Goal: Task Accomplishment & Management: Manage account settings

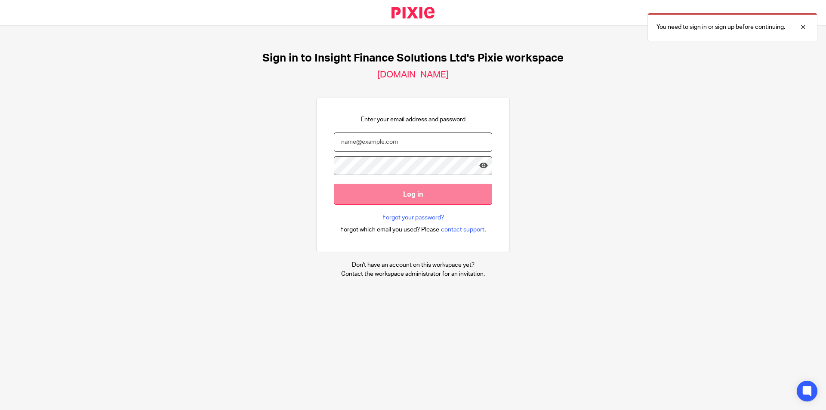
type input "helen@insightfinance.uk"
click at [399, 187] on input "Log in" at bounding box center [413, 194] width 158 height 21
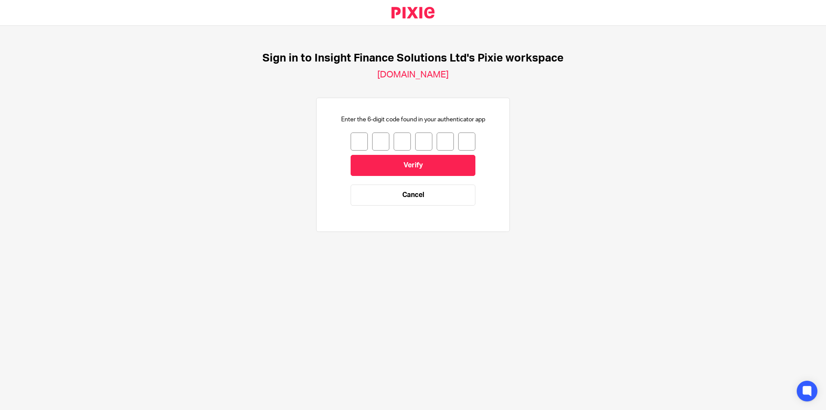
click at [351, 133] on input "number" at bounding box center [359, 142] width 17 height 18
type input "4"
type input "2"
type input "5"
type input "1"
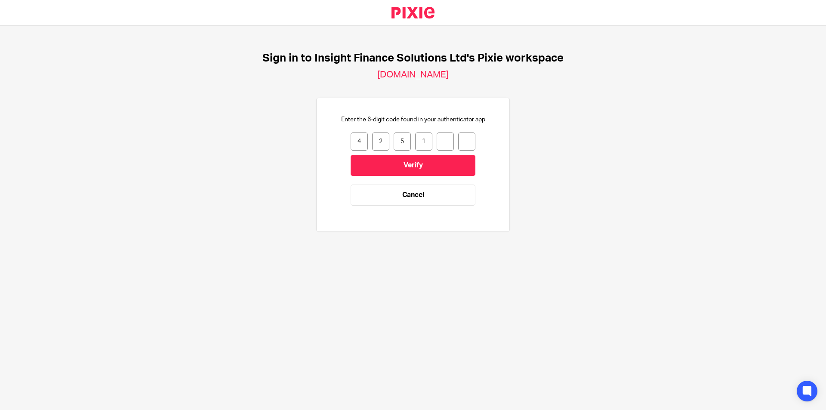
type input "6"
type input "0"
click at [379, 165] on input "Verify" at bounding box center [413, 165] width 125 height 21
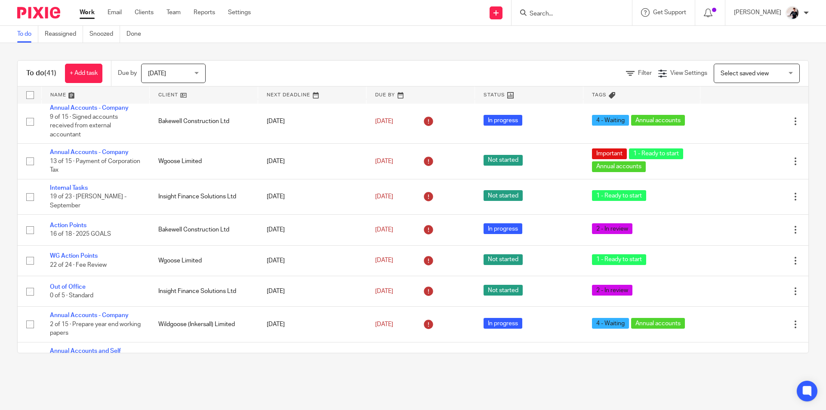
scroll to position [1226, 0]
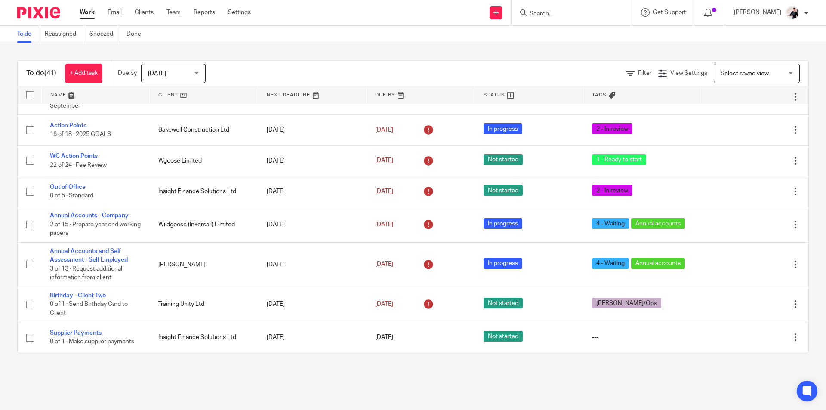
click at [163, 96] on link at bounding box center [204, 94] width 108 height 17
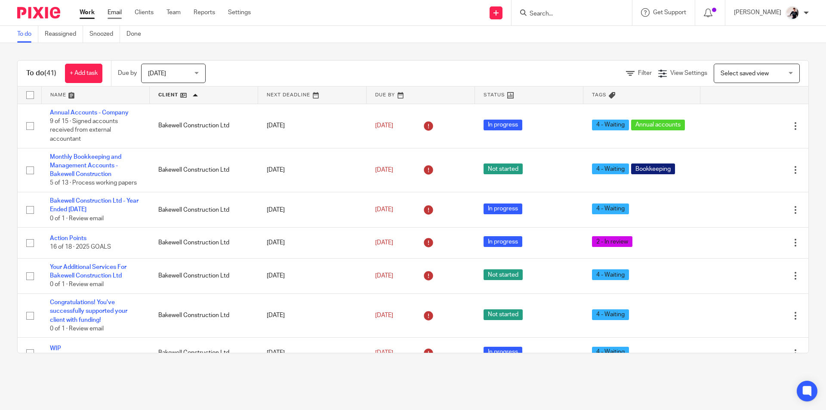
click at [120, 12] on link "Email" at bounding box center [115, 12] width 14 height 9
click at [564, 16] on input "Search" at bounding box center [567, 14] width 77 height 8
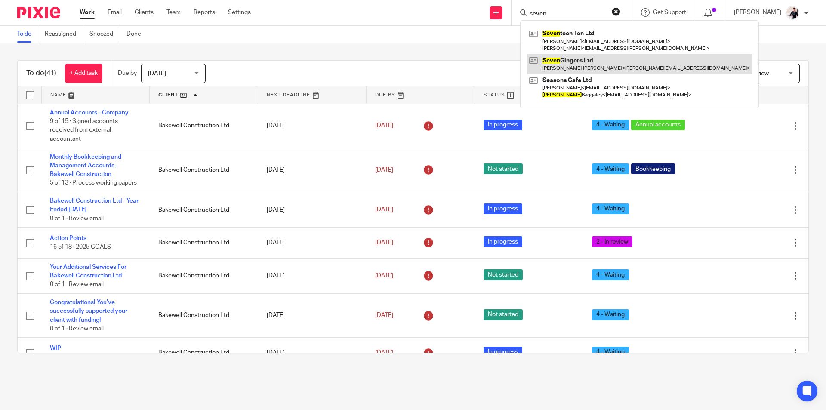
type input "seven"
click at [567, 68] on link at bounding box center [639, 64] width 225 height 20
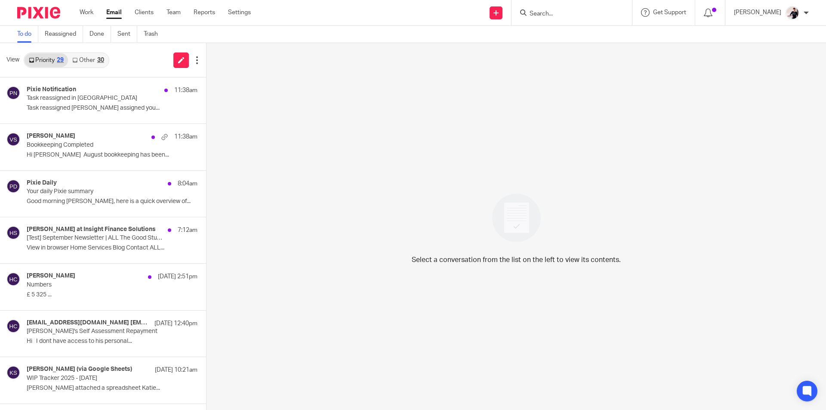
click at [83, 61] on link "Other 30" at bounding box center [88, 60] width 40 height 14
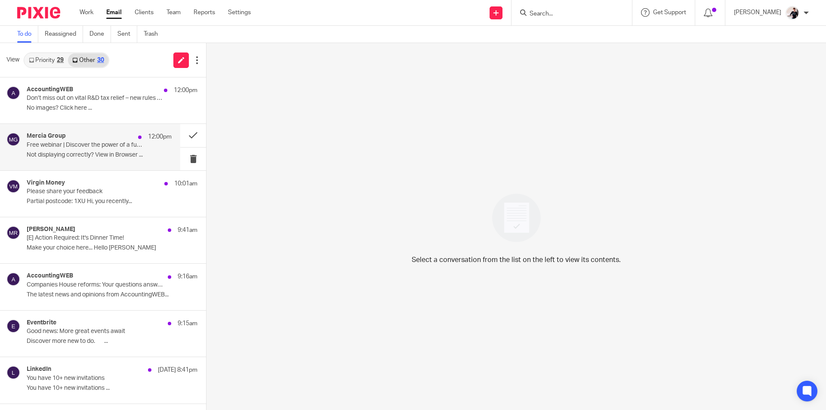
click at [86, 143] on p "Free webinar | Discover the power of a fully digital audit with Mercia & Inflo" at bounding box center [85, 145] width 116 height 7
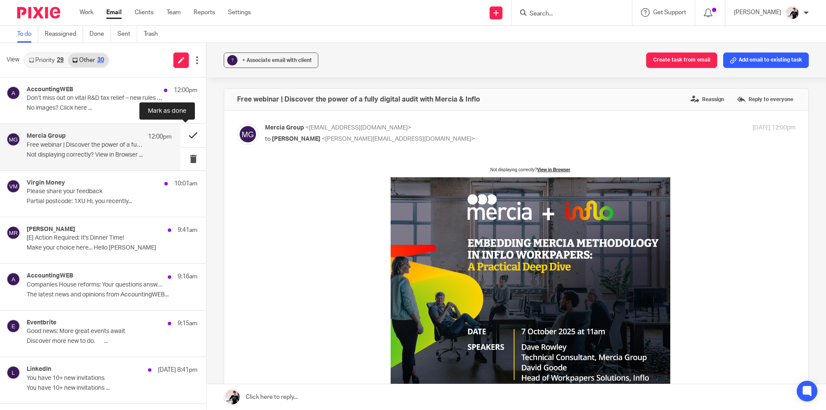
click at [188, 139] on button at bounding box center [193, 135] width 26 height 23
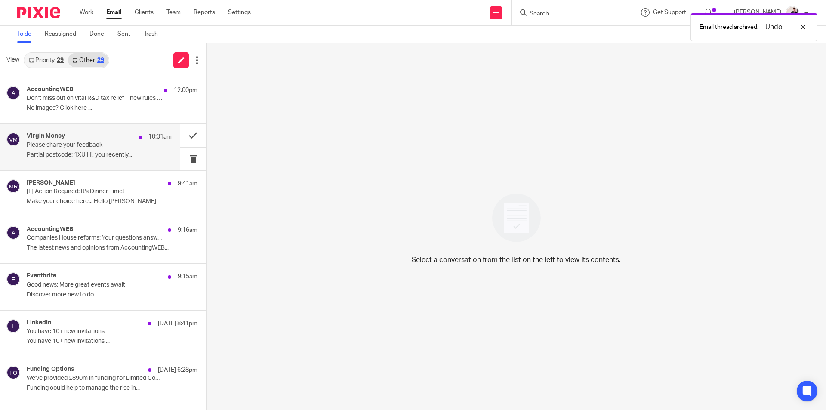
click at [63, 146] on p "Please share your feedback" at bounding box center [85, 145] width 116 height 7
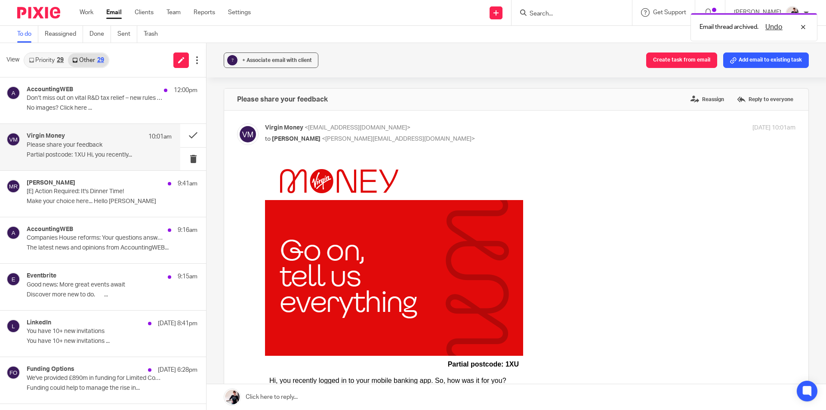
click at [171, 140] on div "Virgin Money 10:01am Please share your feedback Partial postcode: 1XU Hi, you r…" at bounding box center [90, 147] width 180 height 46
click at [186, 134] on button at bounding box center [193, 135] width 26 height 23
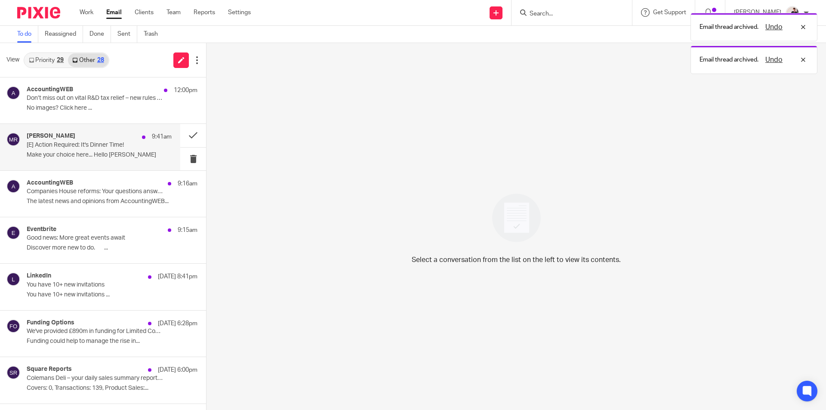
click at [86, 153] on p "Make your choice here... Hello [PERSON_NAME]" at bounding box center [99, 154] width 145 height 7
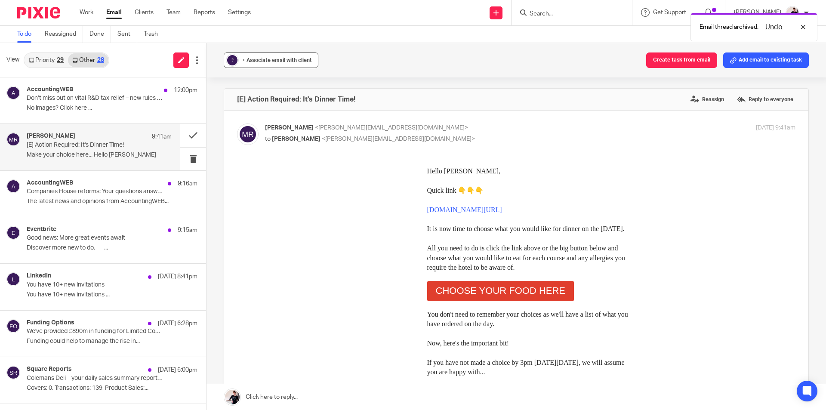
click at [285, 59] on span "+ Associate email with client" at bounding box center [277, 60] width 70 height 5
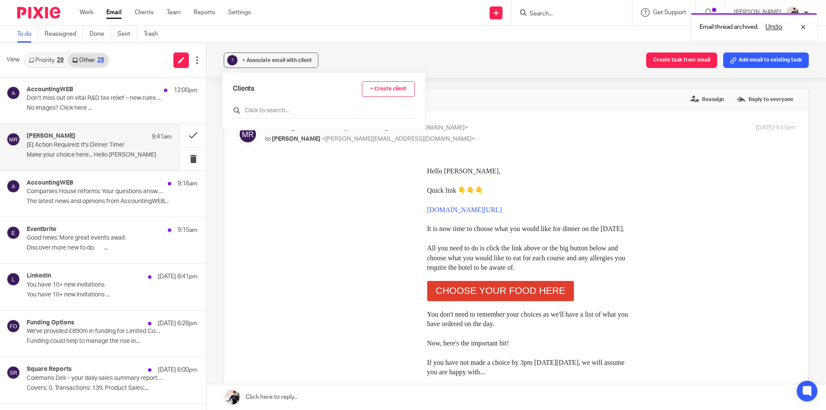
click at [290, 108] on input "text" at bounding box center [324, 110] width 182 height 9
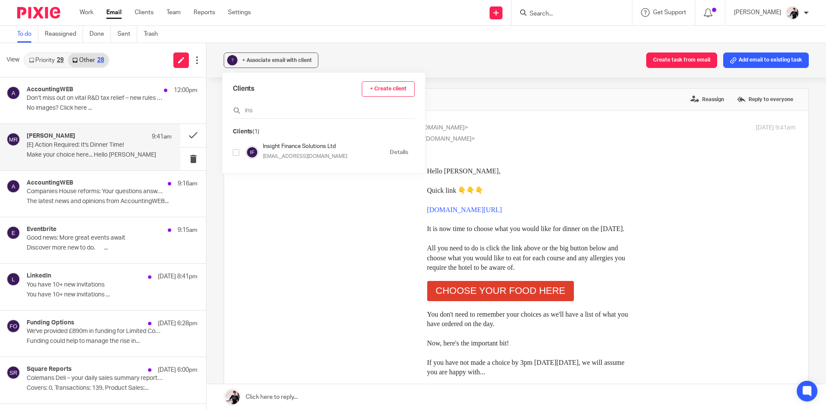
type input "ins"
click at [236, 153] on input "checkbox" at bounding box center [236, 152] width 6 height 6
checkbox input "true"
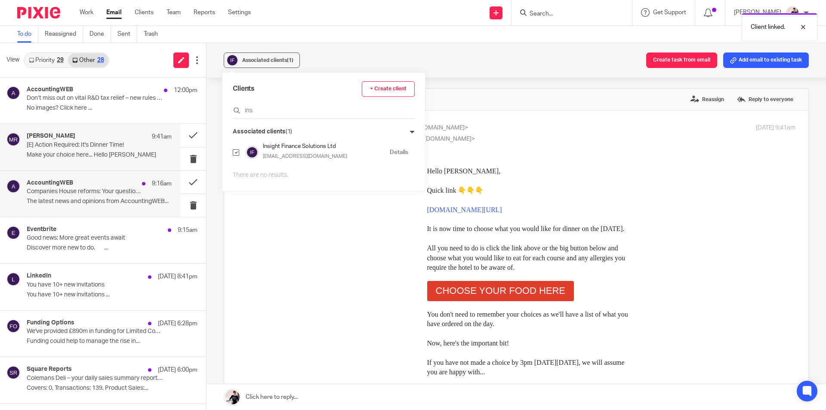
click at [117, 199] on p "The latest news and opinions from AccountingWEB..." at bounding box center [99, 201] width 145 height 7
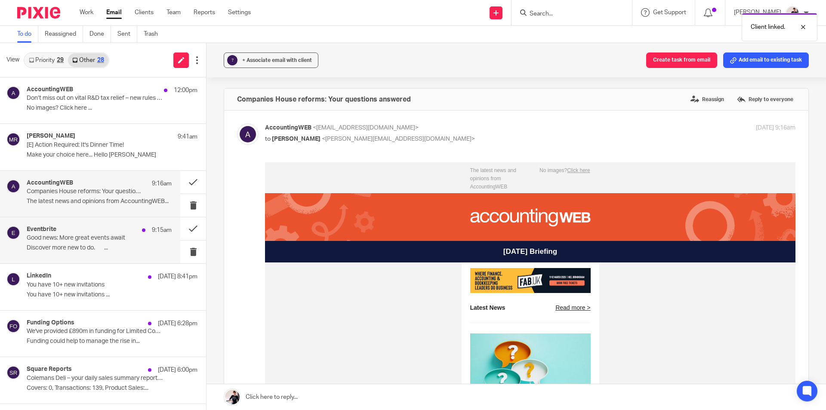
click at [117, 233] on div "Eventbrite 9:15am" at bounding box center [99, 230] width 145 height 9
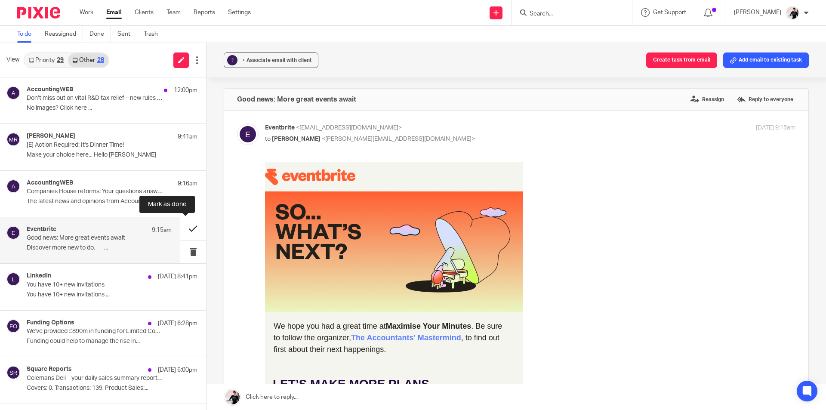
click at [185, 232] on button at bounding box center [193, 228] width 26 height 23
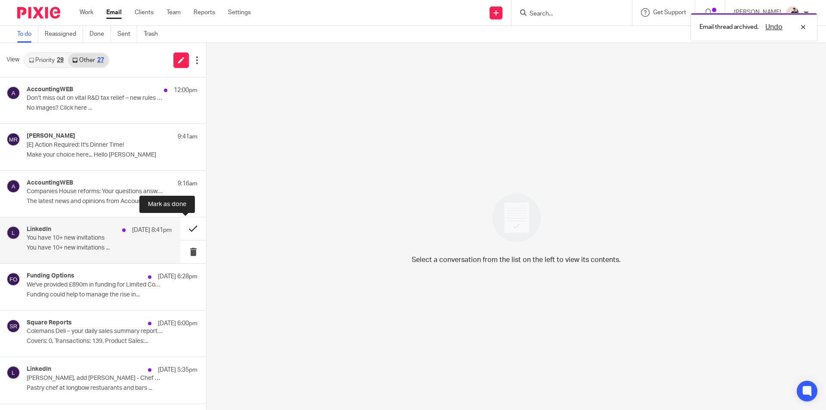
click at [186, 232] on button at bounding box center [193, 228] width 26 height 23
click at [180, 230] on button at bounding box center [193, 228] width 26 height 23
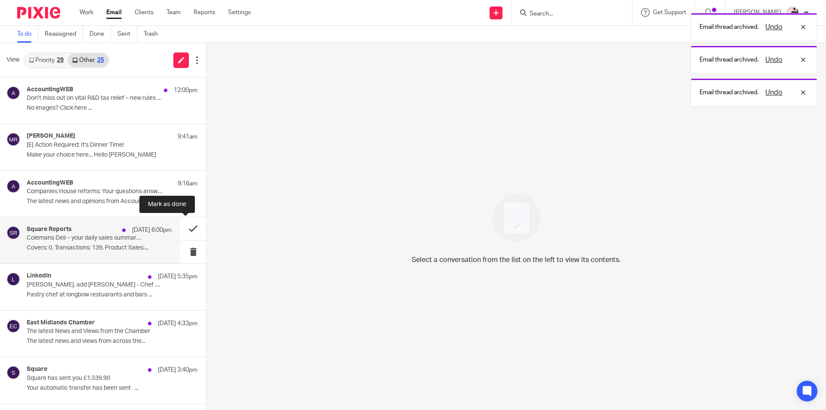
click at [180, 231] on button at bounding box center [193, 228] width 26 height 23
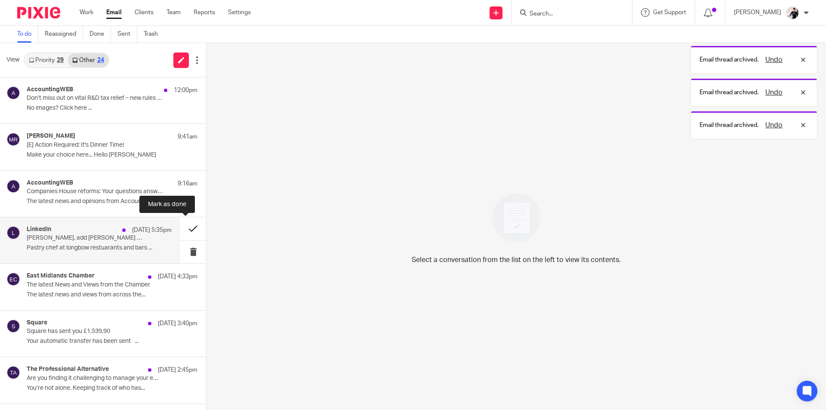
click at [180, 230] on button at bounding box center [193, 228] width 26 height 23
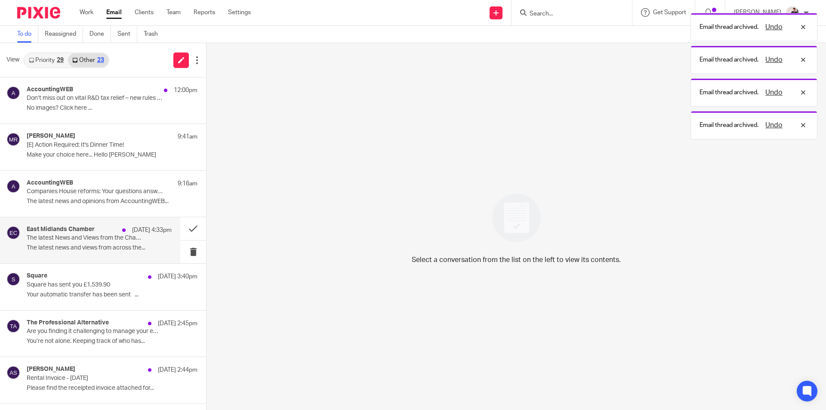
click at [97, 231] on div "East Midlands Chamber 18 Sep 4:33pm" at bounding box center [99, 230] width 145 height 9
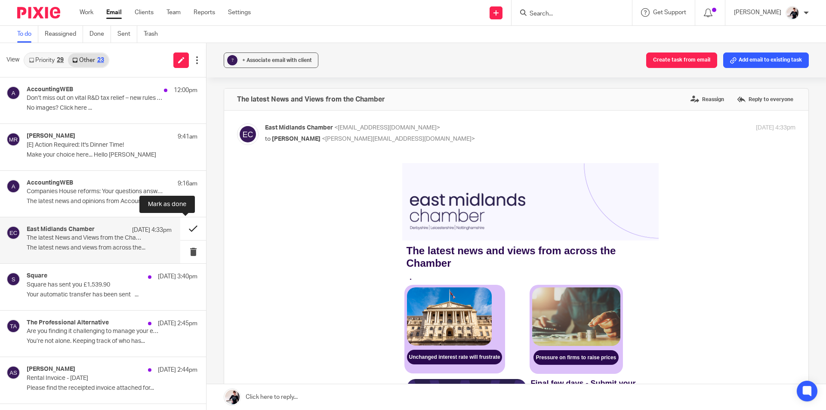
click at [183, 226] on button at bounding box center [193, 228] width 26 height 23
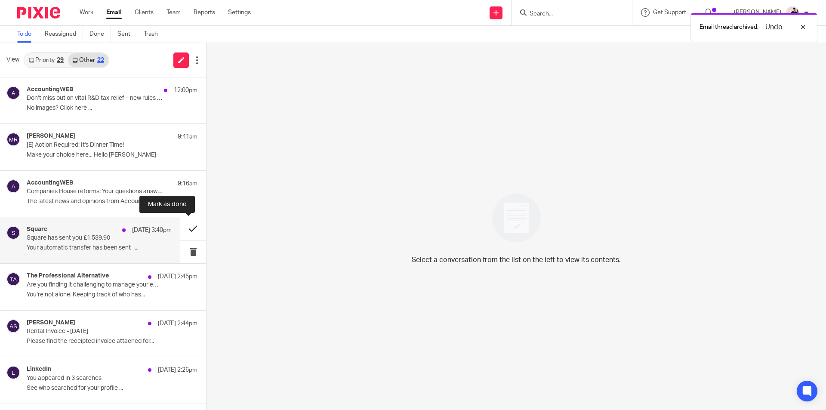
click at [182, 227] on button at bounding box center [193, 228] width 26 height 23
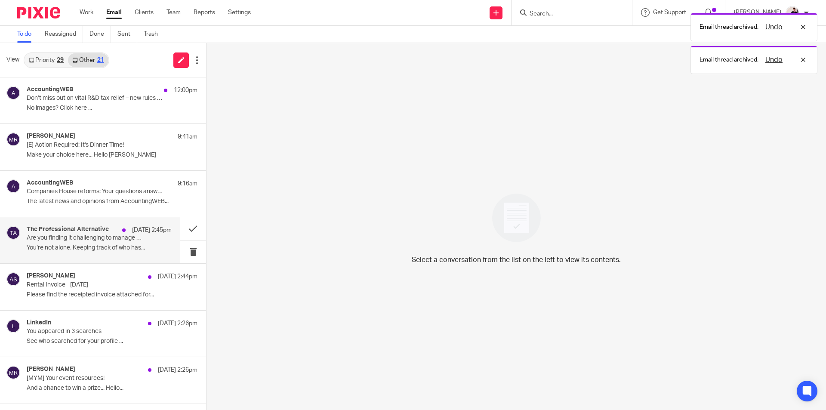
click at [151, 229] on p "18 Sep 2:45pm" at bounding box center [152, 230] width 40 height 9
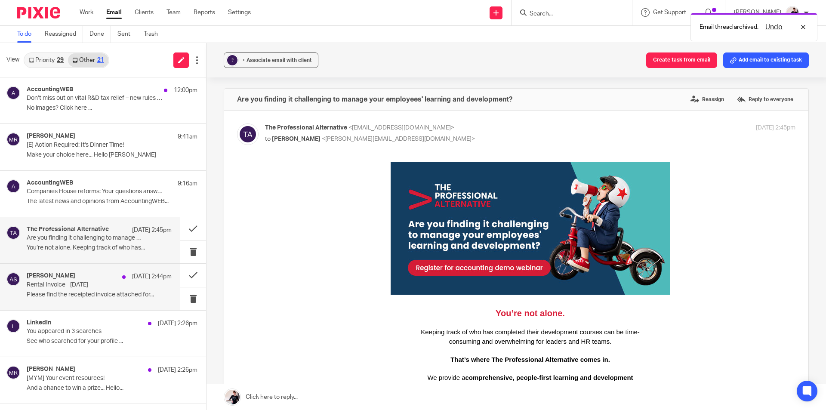
click at [63, 277] on div "Anna Smith 18 Sep 2:44pm" at bounding box center [99, 276] width 145 height 9
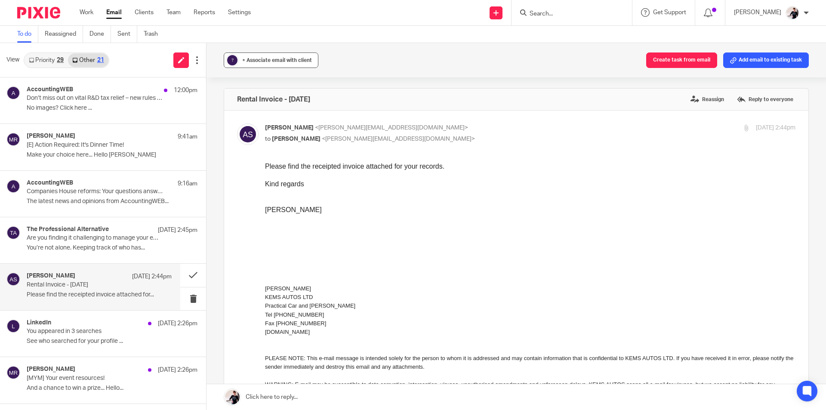
click at [278, 57] on div "+ Associate email with client" at bounding box center [277, 60] width 70 height 9
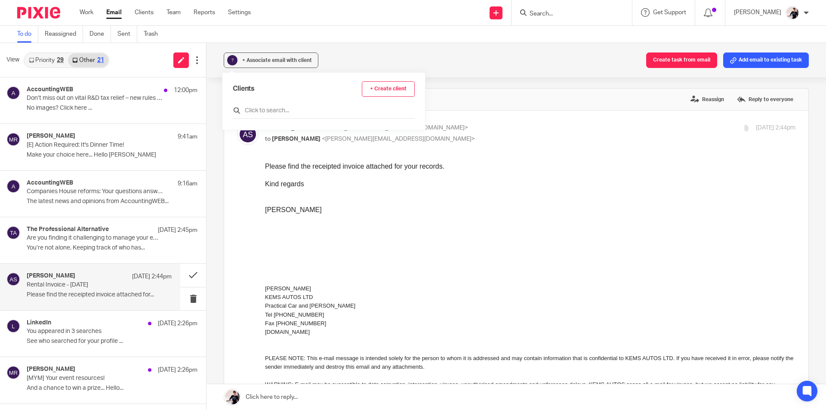
click at [280, 111] on input "text" at bounding box center [324, 110] width 182 height 9
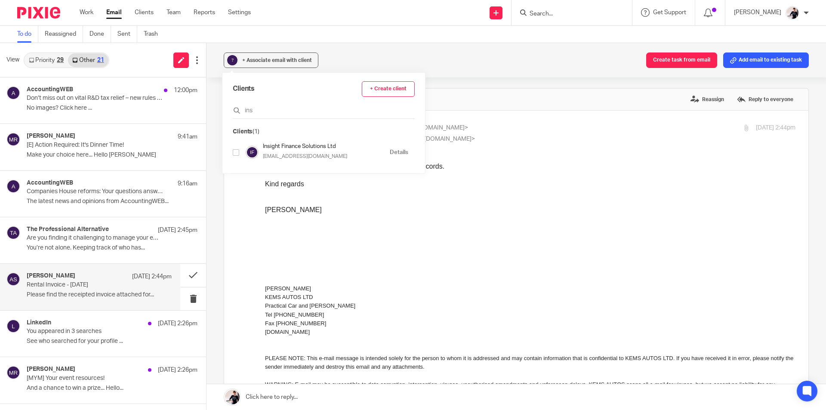
type input "ins"
click at [236, 150] on input "checkbox" at bounding box center [236, 152] width 6 height 6
checkbox input "true"
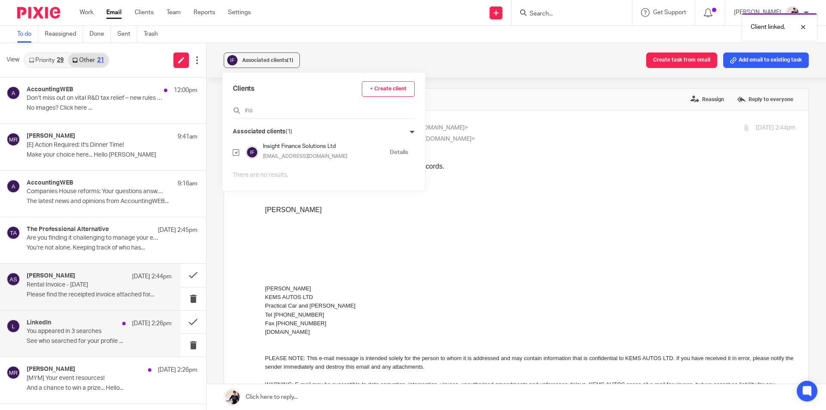
click at [82, 341] on p "See who searched for your profile ..." at bounding box center [99, 341] width 145 height 7
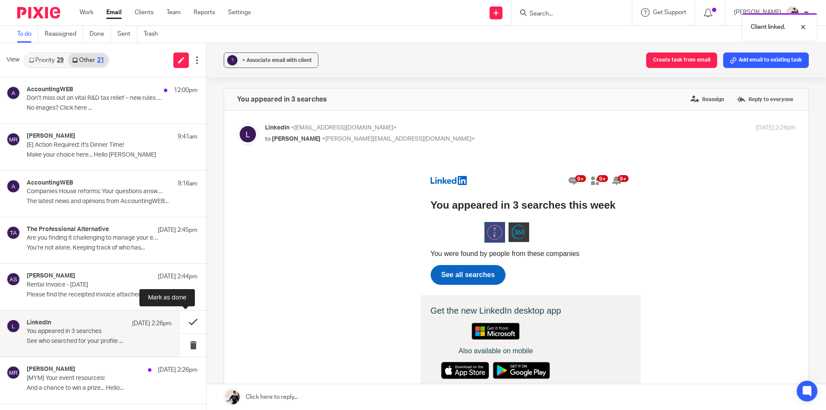
click at [184, 319] on button at bounding box center [193, 322] width 26 height 23
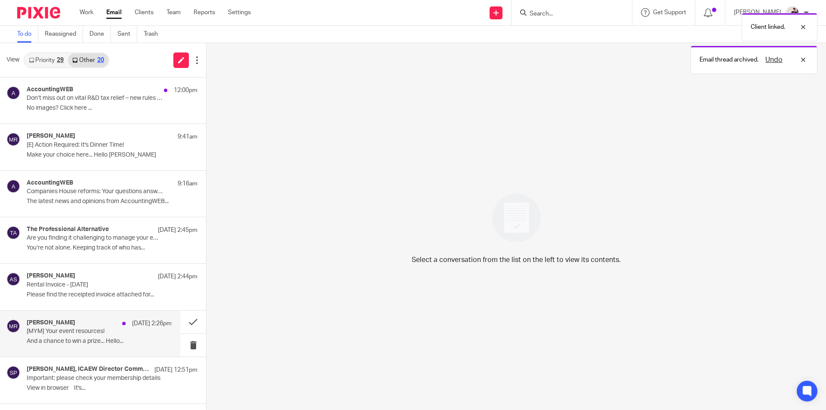
click at [60, 328] on p "[MYM] Your event resources!" at bounding box center [85, 331] width 116 height 7
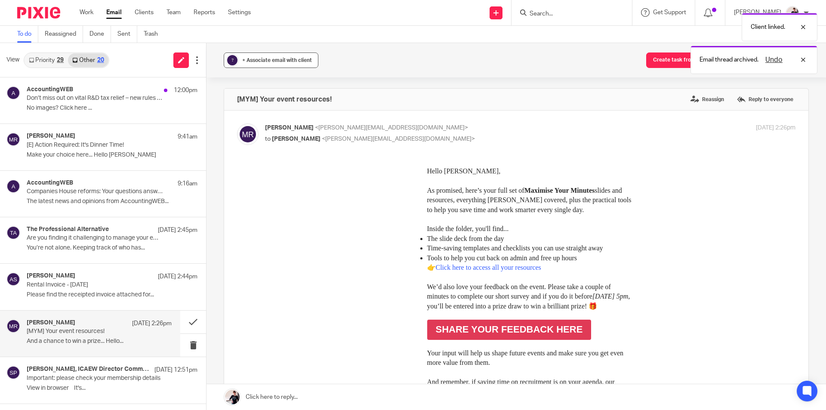
click at [280, 61] on span "+ Associate email with client" at bounding box center [277, 60] width 70 height 5
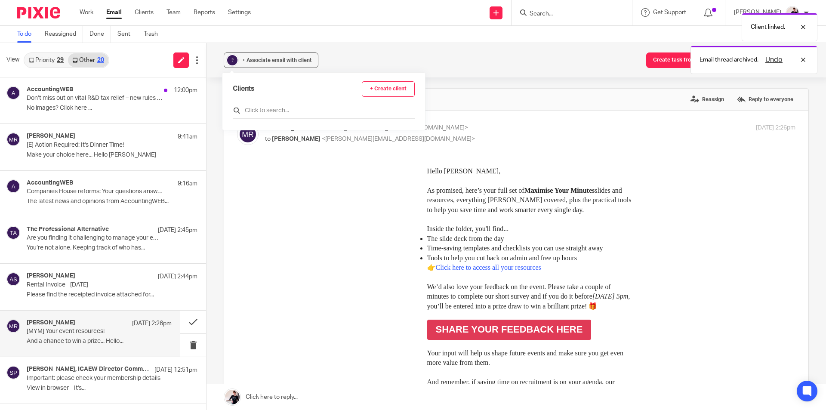
click at [273, 114] on input "text" at bounding box center [324, 110] width 182 height 9
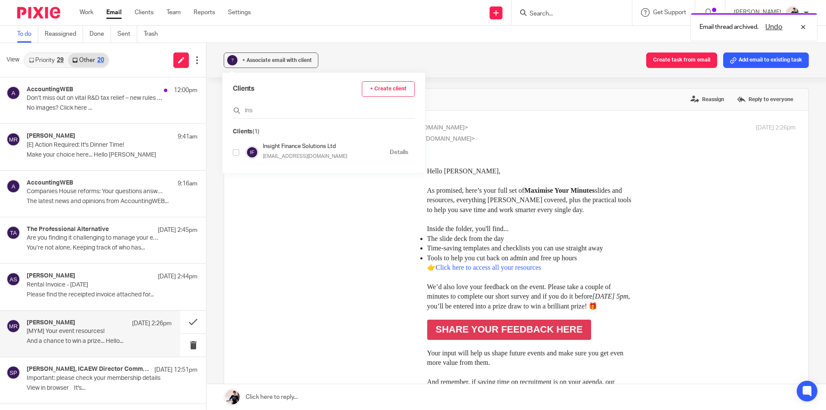
type input "ins"
click at [236, 154] on input "checkbox" at bounding box center [236, 152] width 6 height 6
checkbox input "true"
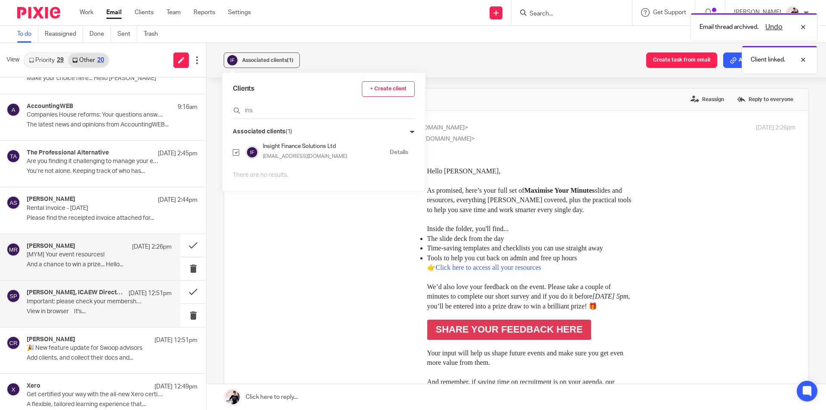
scroll to position [134, 0]
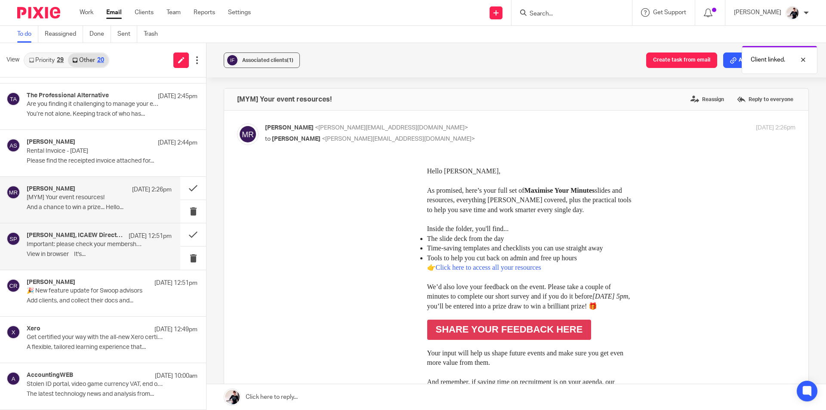
click at [91, 248] on div "Sarah Ghaffari, ICAEW Director Communities, Business and Practice 18 Sep 12:51p…" at bounding box center [99, 246] width 145 height 29
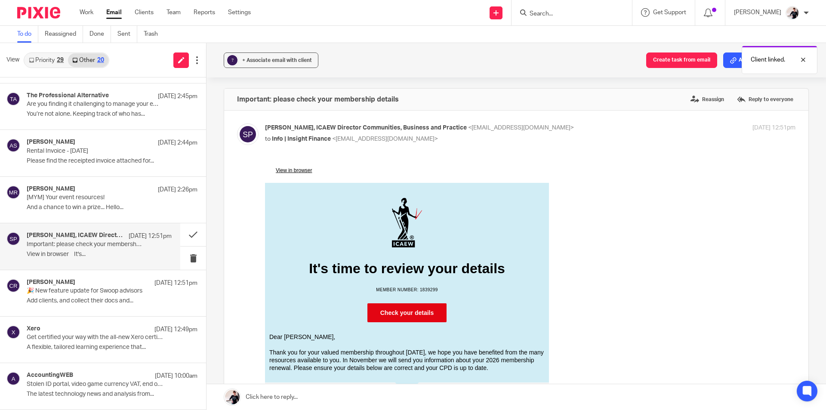
scroll to position [0, 0]
click at [277, 64] on div "+ Associate email with client" at bounding box center [277, 60] width 70 height 9
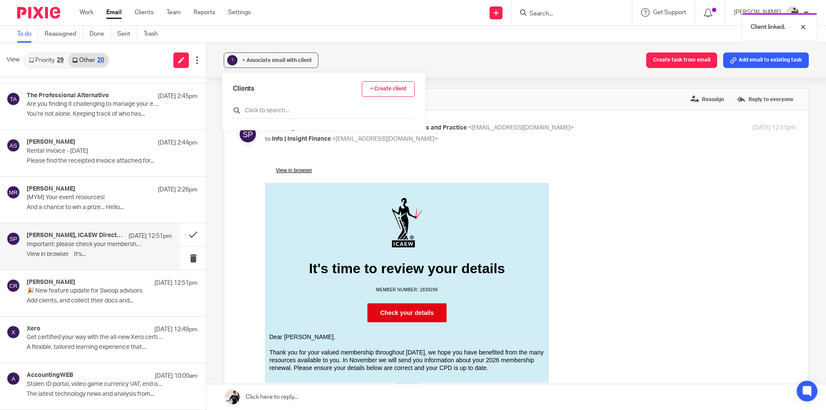
click at [275, 113] on input "text" at bounding box center [324, 110] width 182 height 9
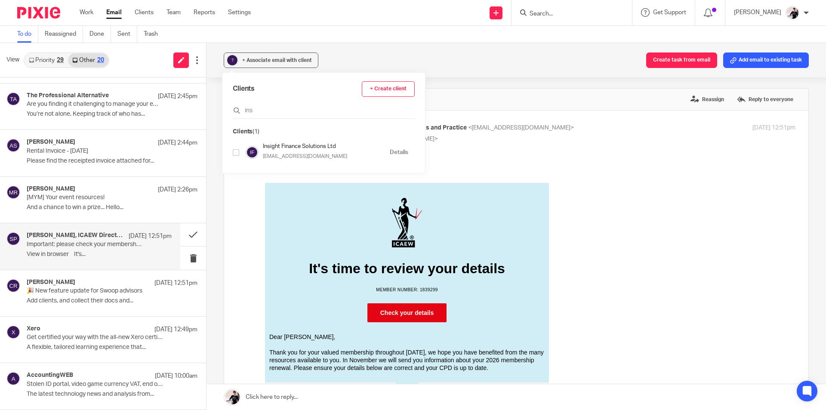
type input "ins"
click at [237, 151] on input "checkbox" at bounding box center [236, 152] width 6 height 6
checkbox input "true"
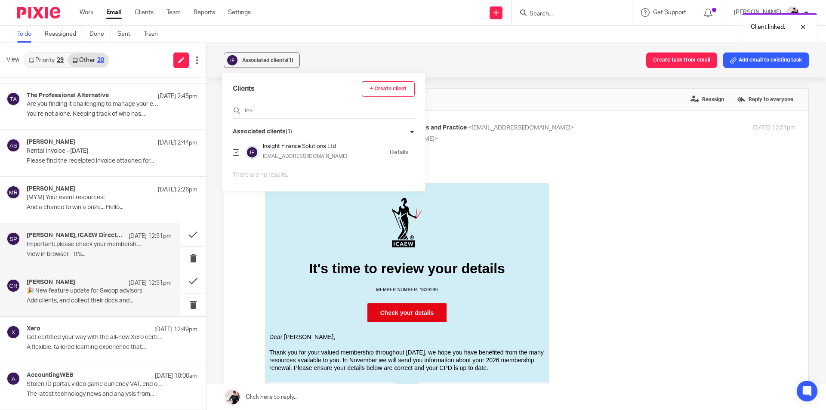
click at [86, 295] on div "Chris Roxburgh 18 Sep 12:51pm 🎉 New feature update for Swoop advisors Add clien…" at bounding box center [99, 293] width 145 height 29
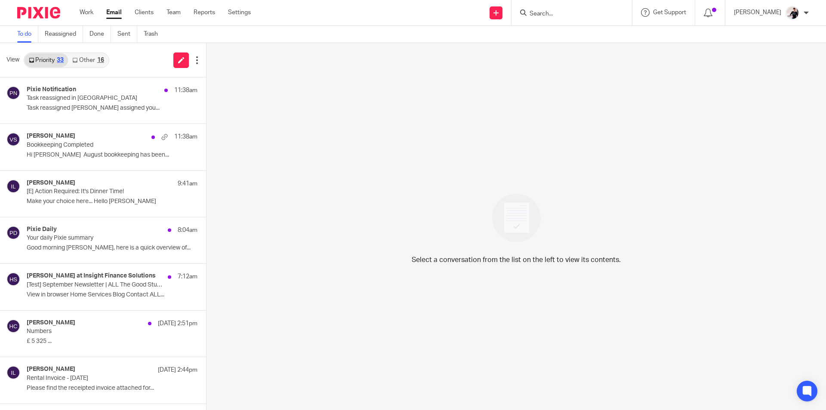
click at [98, 62] on div "16" at bounding box center [100, 60] width 7 height 6
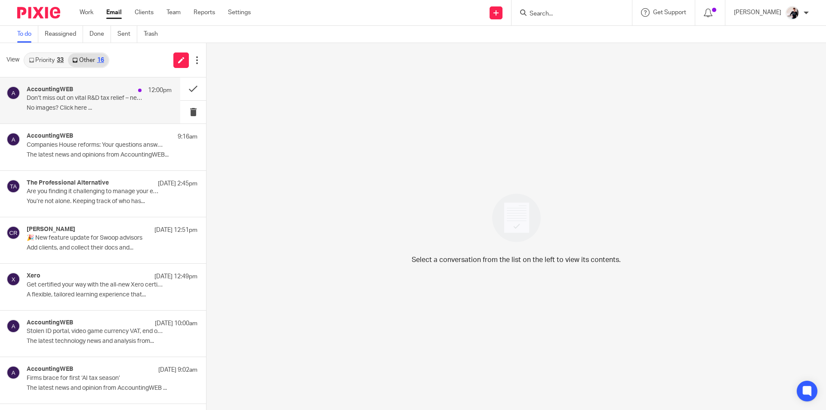
click at [101, 94] on div "AccountingWEB 12:00pm" at bounding box center [99, 90] width 145 height 9
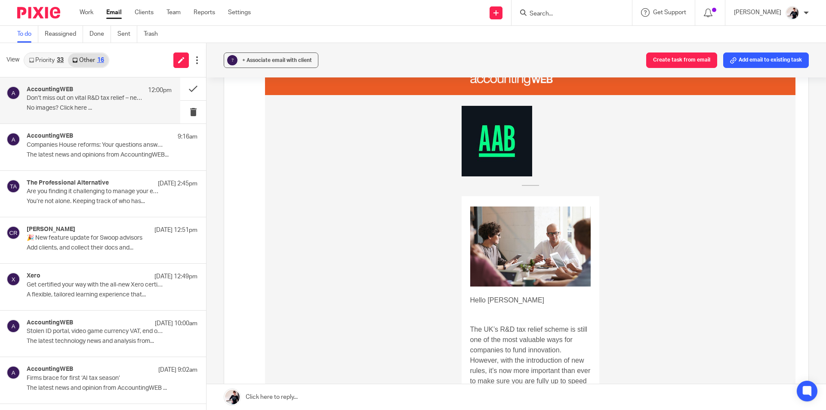
scroll to position [301, 0]
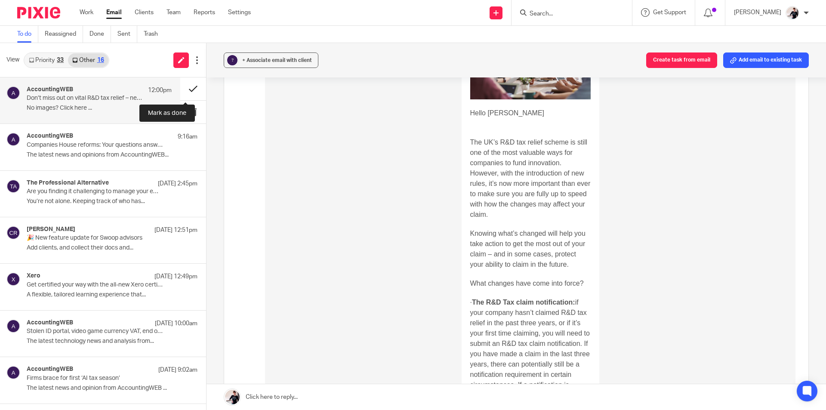
click at [185, 93] on button at bounding box center [193, 88] width 26 height 23
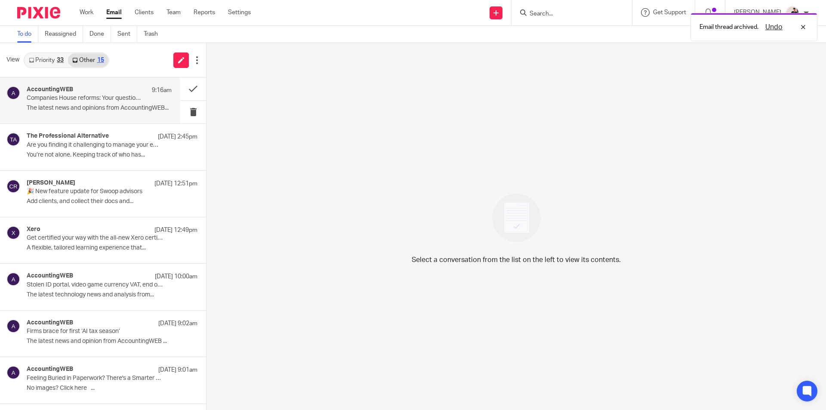
click at [81, 103] on div "AccountingWEB 9:16am Companies House reforms: Your questions answered The lates…" at bounding box center [99, 100] width 145 height 29
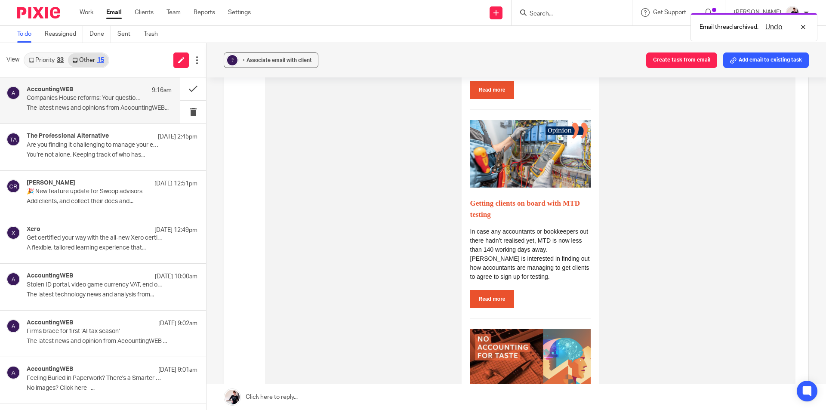
scroll to position [430, 0]
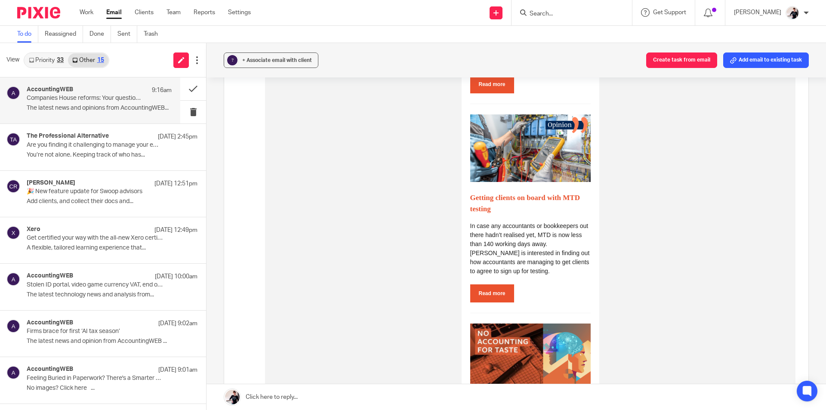
click at [56, 58] on link "Priority 33" at bounding box center [46, 60] width 43 height 14
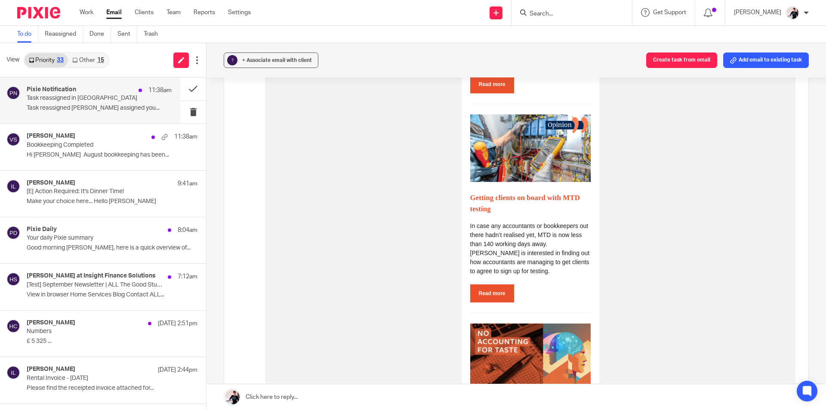
click at [80, 104] on div "Pixie Notification 11:38am Task reassigned in Pixie Task reassigned Vicki Sande…" at bounding box center [99, 100] width 145 height 29
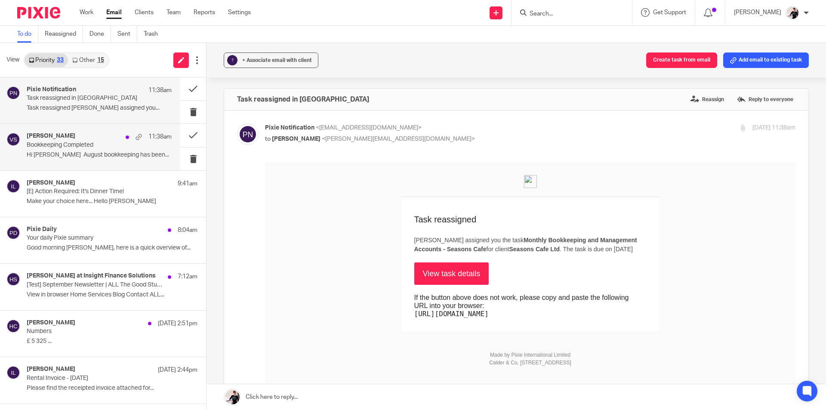
scroll to position [0, 0]
click at [71, 139] on div "Vicki Sanders 11:38am" at bounding box center [99, 137] width 145 height 9
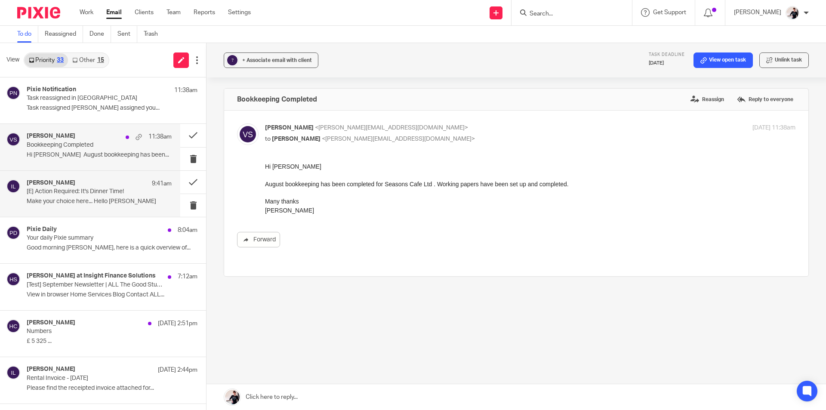
click at [65, 186] on h4 "Michelle Read" at bounding box center [51, 182] width 49 height 7
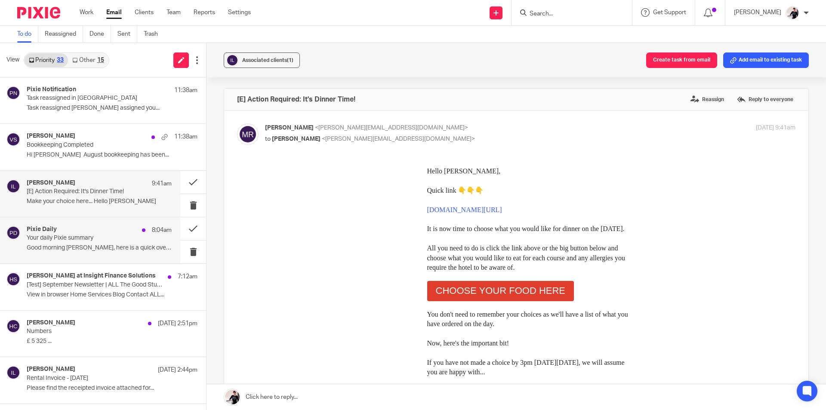
click at [64, 237] on p "Your daily Pixie summary" at bounding box center [85, 237] width 116 height 7
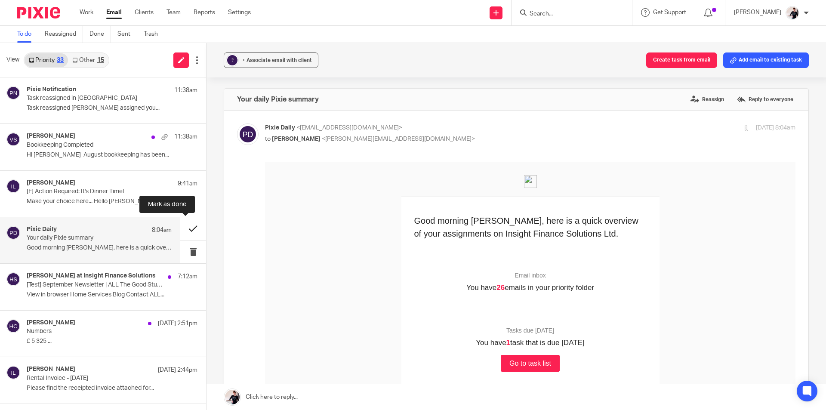
click at [184, 229] on button at bounding box center [193, 228] width 26 height 23
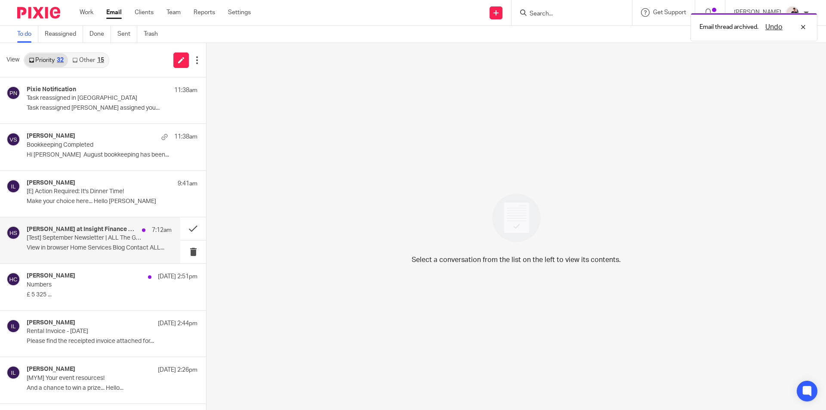
click at [78, 235] on p "[Test] September Newsletter | ALL The Good Stuff! | Insight Finance Solutions" at bounding box center [85, 237] width 116 height 7
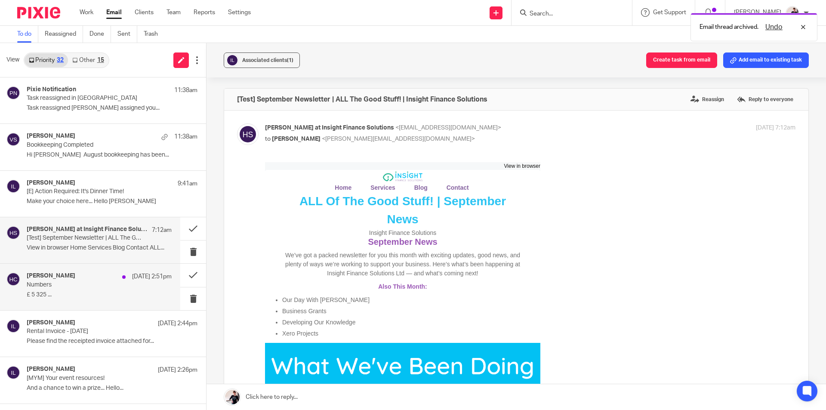
click at [74, 284] on p "Numbers" at bounding box center [85, 284] width 116 height 7
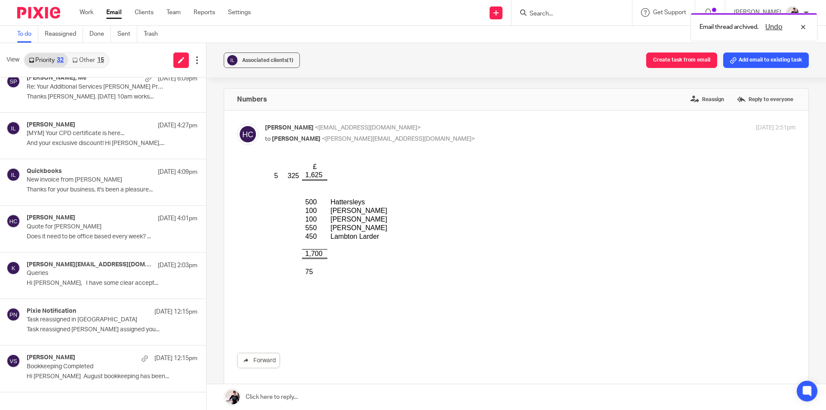
scroll to position [581, 0]
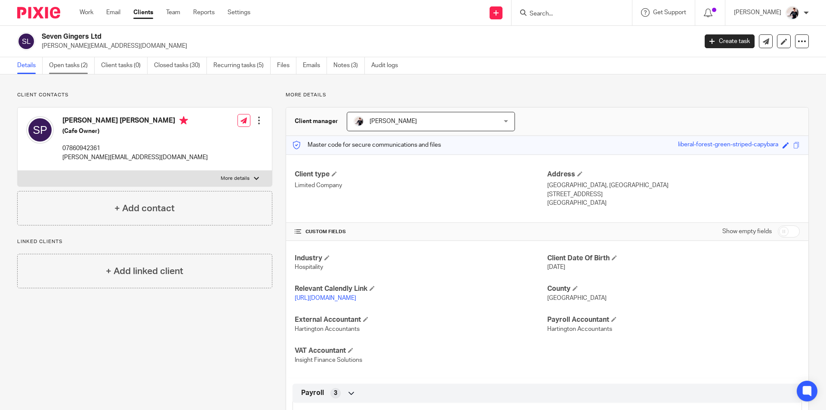
click at [72, 68] on link "Open tasks (2)" at bounding box center [72, 65] width 46 height 17
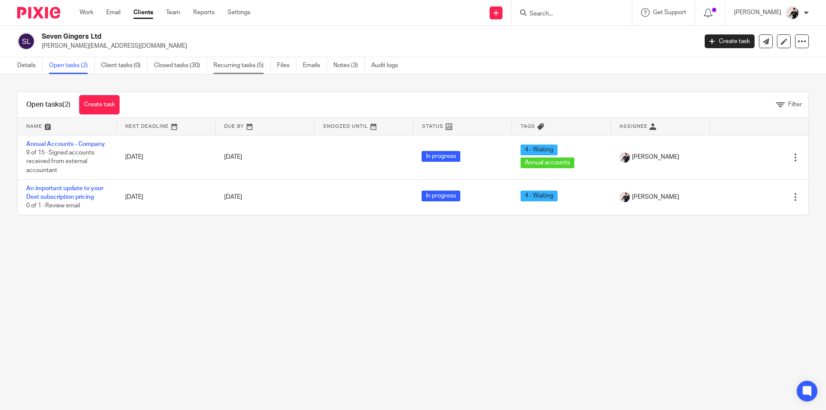
click at [240, 68] on link "Recurring tasks (5)" at bounding box center [241, 65] width 57 height 17
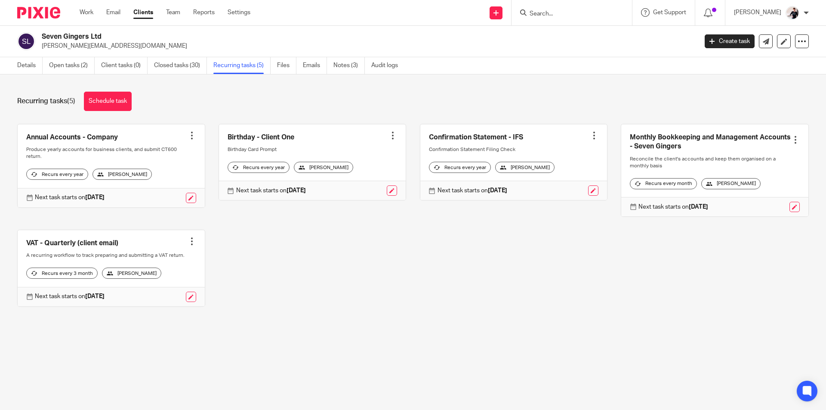
drag, startPoint x: 708, startPoint y: 216, endPoint x: 677, endPoint y: 216, distance: 31.4
click at [677, 216] on div "Next task starts on [DATE]" at bounding box center [714, 206] width 187 height 19
click at [173, 64] on link "Closed tasks (30)" at bounding box center [180, 65] width 53 height 17
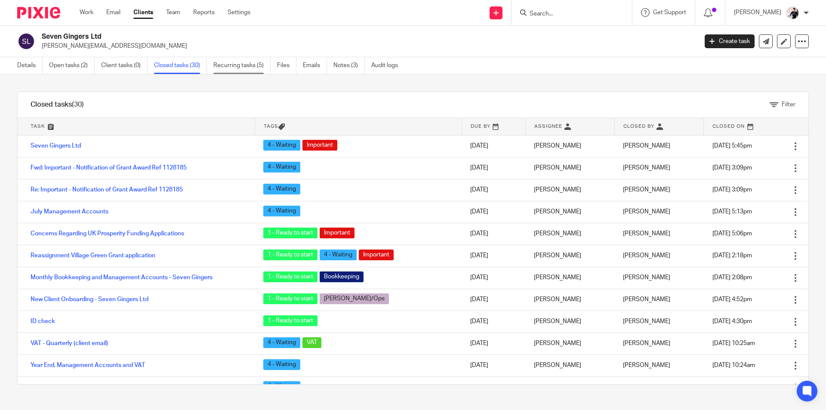
click at [247, 66] on link "Recurring tasks (5)" at bounding box center [241, 65] width 57 height 17
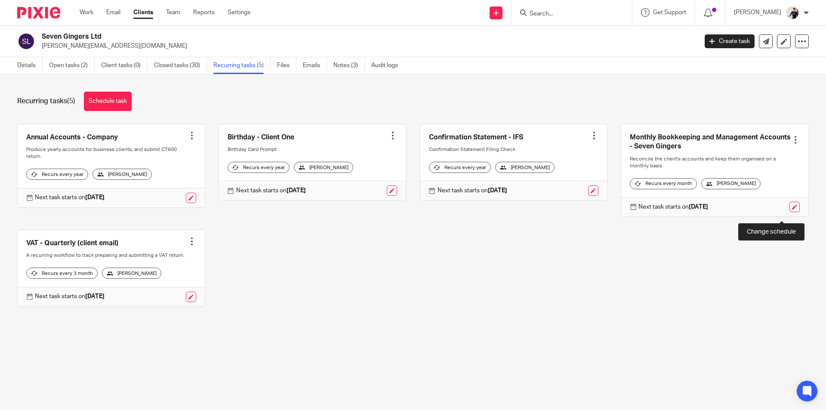
click at [789, 212] on link at bounding box center [794, 207] width 10 height 10
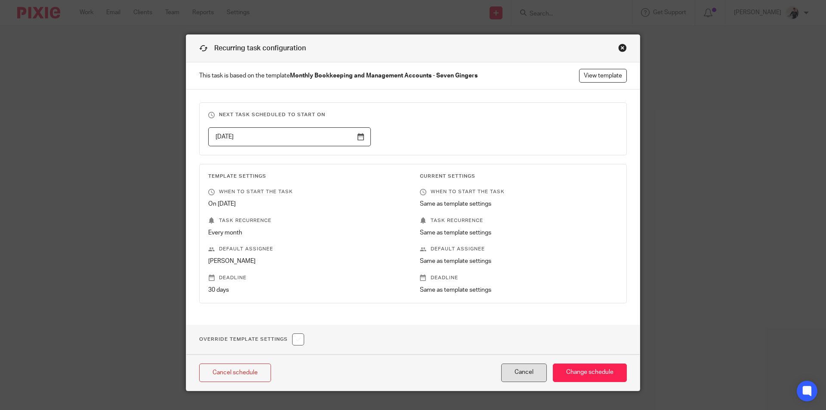
click at [521, 364] on div "Cancel schedule Cancel Change schedule" at bounding box center [412, 372] width 453 height 36
click at [524, 373] on button "Cancel" at bounding box center [524, 373] width 46 height 18
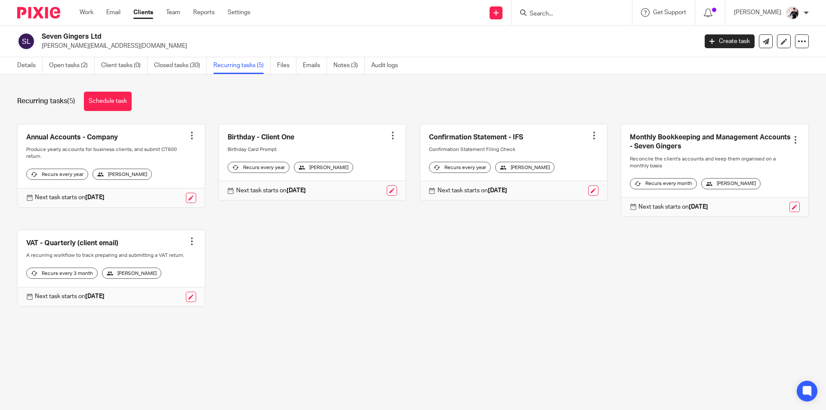
click at [791, 141] on div at bounding box center [795, 140] width 9 height 9
click at [690, 317] on div "Annual Accounts - Company Create task Clone template Recalculate schedule Cance…" at bounding box center [406, 222] width 805 height 196
click at [789, 212] on link at bounding box center [794, 207] width 10 height 10
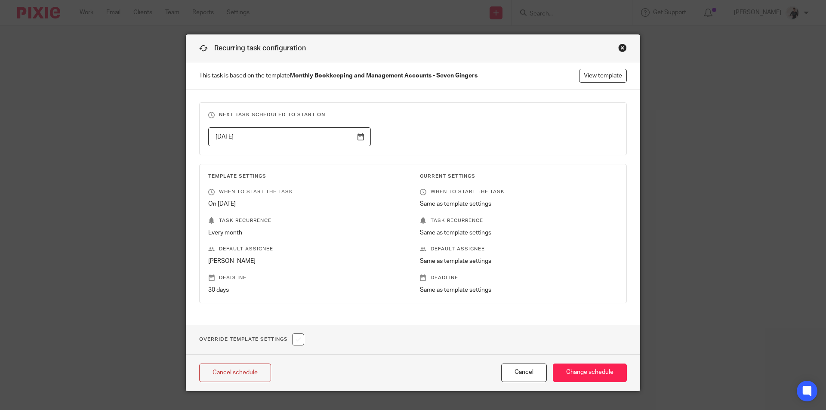
click at [356, 136] on input "[DATE]" at bounding box center [289, 136] width 163 height 19
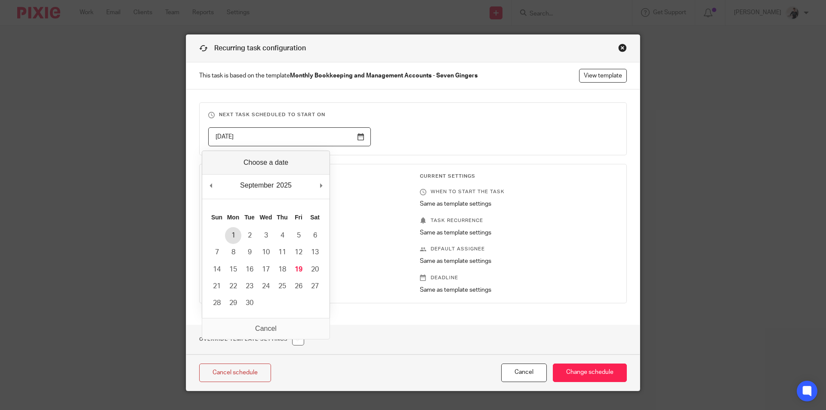
type input "2025-09-01"
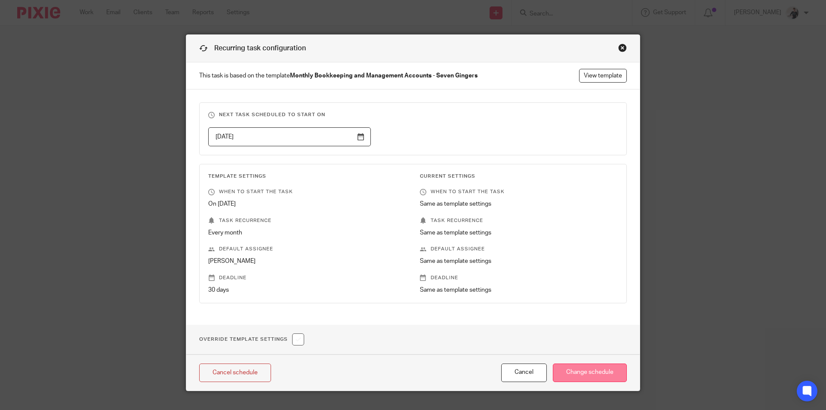
click at [594, 378] on input "Change schedule" at bounding box center [590, 373] width 74 height 18
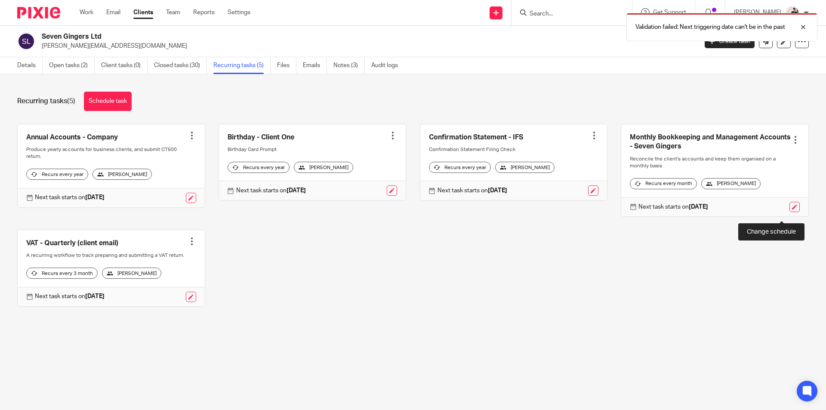
click at [789, 212] on link at bounding box center [794, 207] width 10 height 10
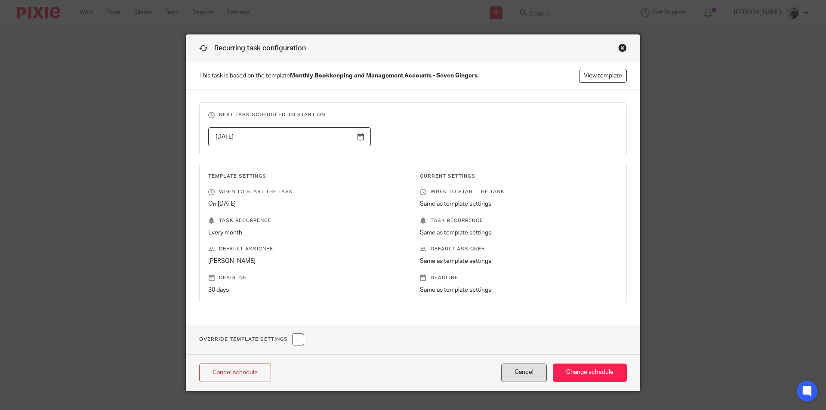
click at [535, 373] on button "Cancel" at bounding box center [524, 373] width 46 height 18
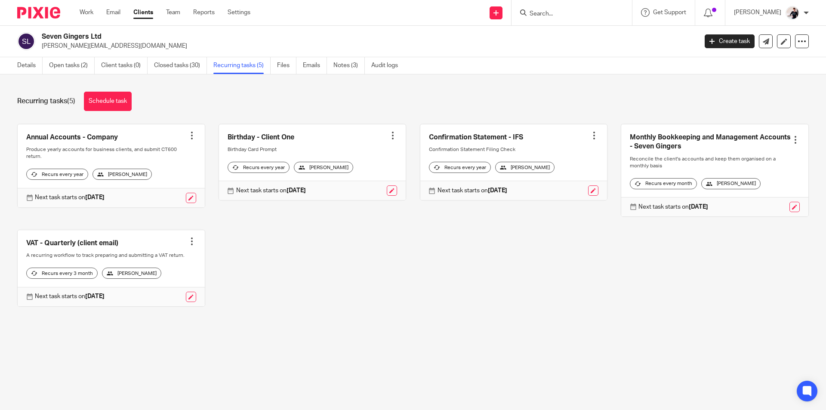
click at [791, 141] on div at bounding box center [795, 140] width 9 height 9
drag, startPoint x: 758, startPoint y: 157, endPoint x: 674, endPoint y: 166, distance: 84.4
click at [758, 157] on link "Create task" at bounding box center [750, 159] width 69 height 12
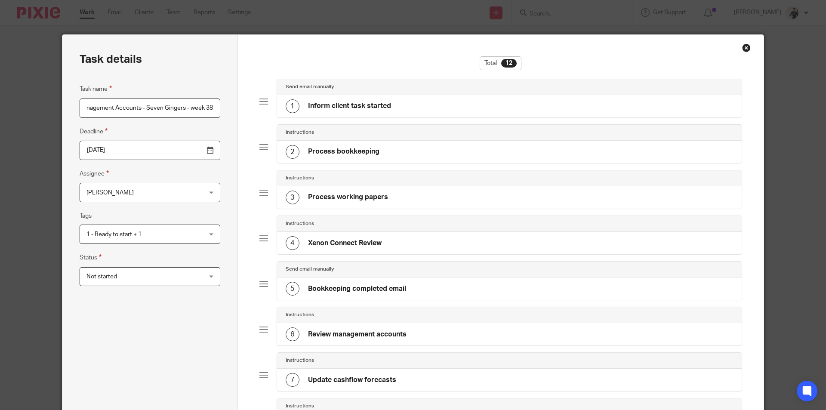
click at [138, 106] on input "Monthly Bookkeeping and Management Accounts - Seven Gingers - week 38" at bounding box center [150, 108] width 141 height 19
click at [108, 106] on input "Monthly Bookkeeping and Management Accounts - Seven Gingers - week 38" at bounding box center [150, 108] width 141 height 19
type input "Monthly Bookkeeping and Management Accounts - Seven Gingers"
click at [186, 154] on input "2025-10-19" at bounding box center [150, 150] width 141 height 19
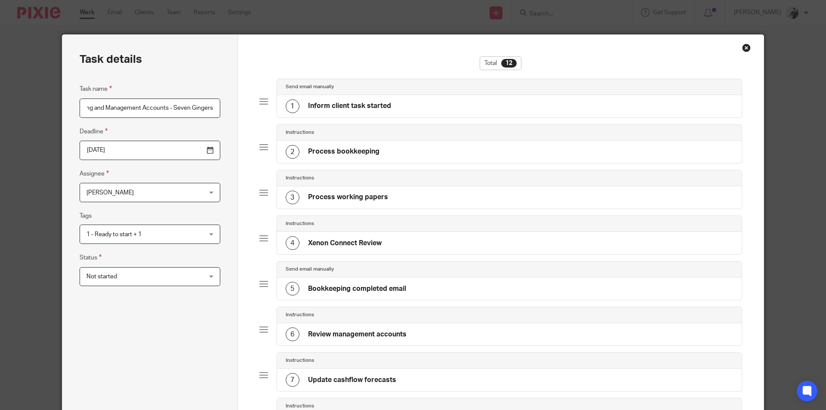
scroll to position [0, 0]
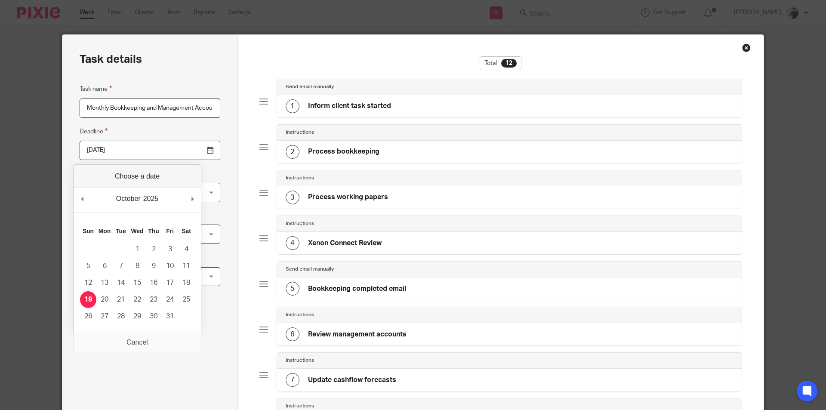
click at [76, 200] on div "October January February March April May June July August September October Nov…" at bounding box center [137, 200] width 127 height 25
type input "2025-09-19"
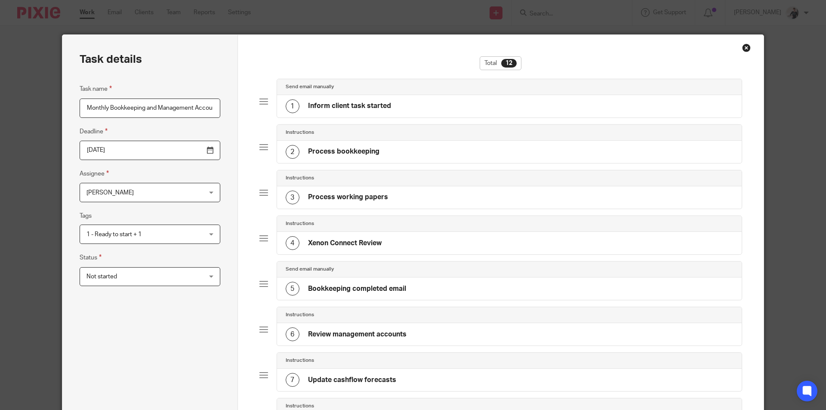
click at [168, 192] on span "[PERSON_NAME]" at bounding box center [139, 192] width 107 height 18
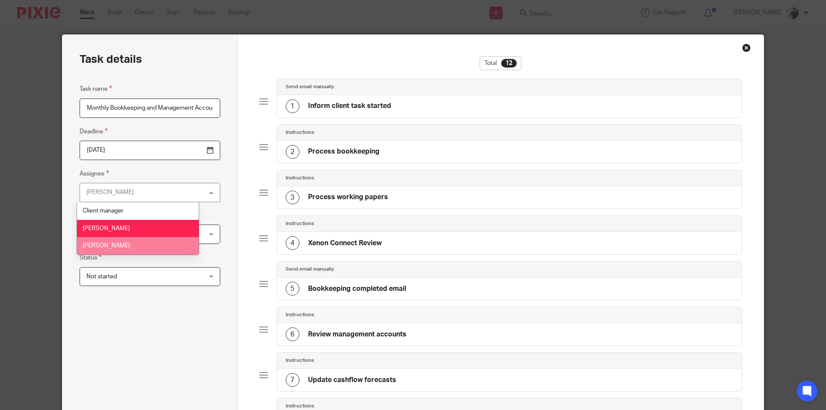
click at [154, 246] on li "[PERSON_NAME]" at bounding box center [138, 246] width 122 height 18
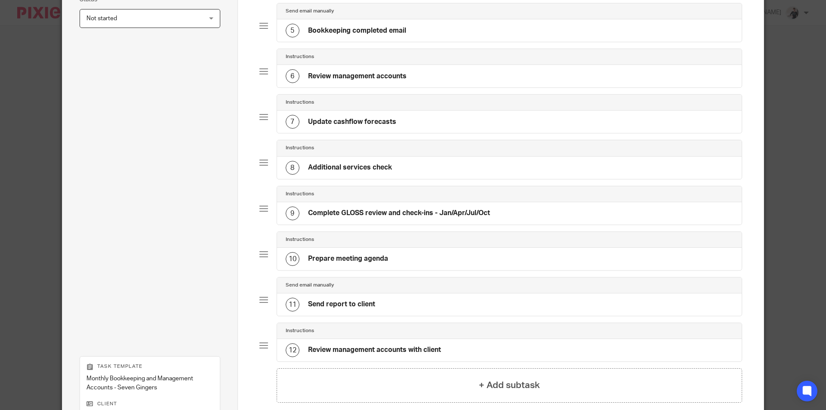
scroll to position [347, 0]
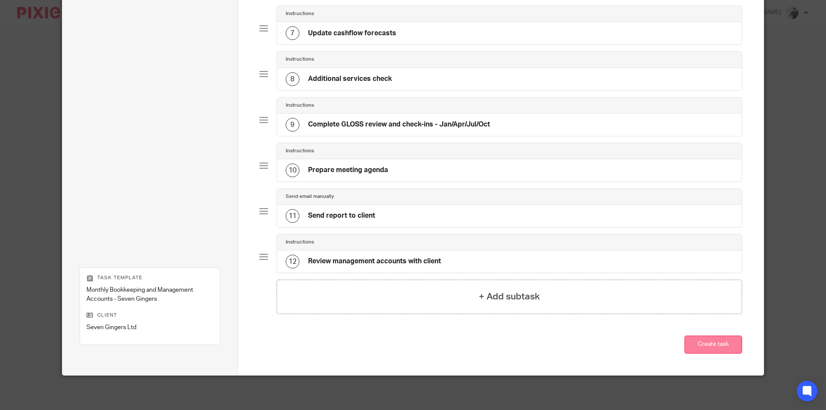
click at [701, 348] on button "Create task" at bounding box center [713, 345] width 58 height 18
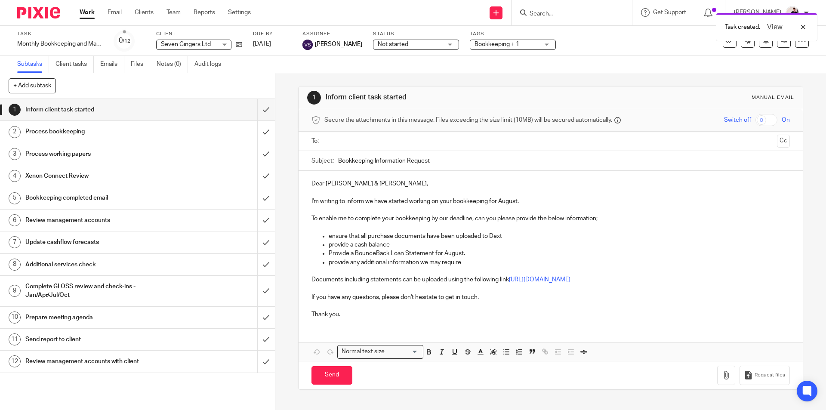
click at [86, 16] on link "Work" at bounding box center [87, 12] width 15 height 9
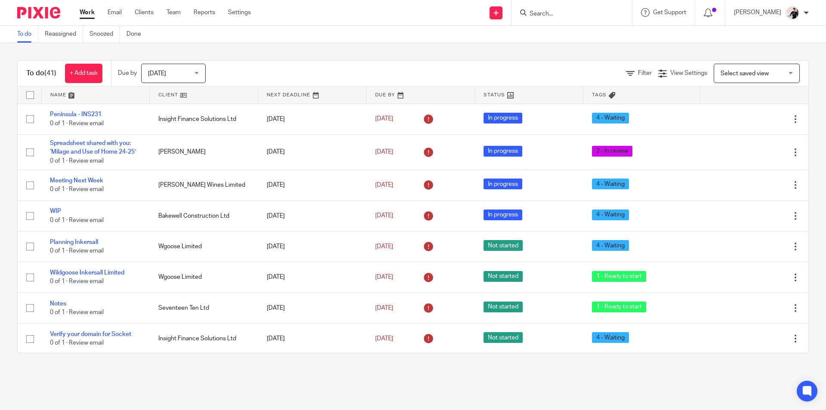
click at [574, 14] on input "Search" at bounding box center [567, 14] width 77 height 8
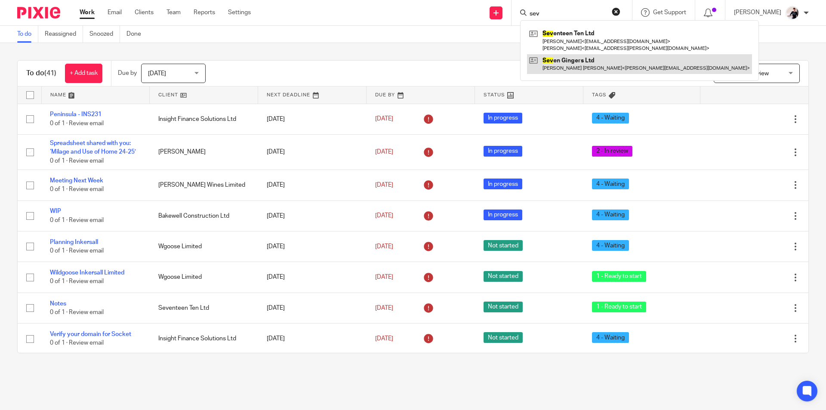
type input "sev"
click at [583, 73] on link at bounding box center [639, 64] width 225 height 20
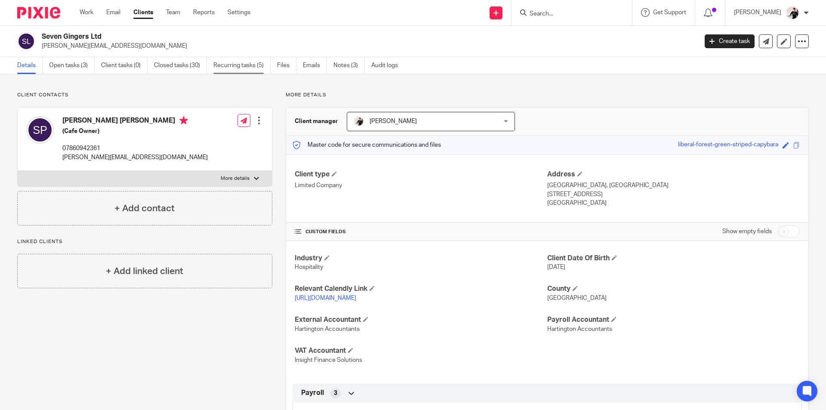
click at [230, 72] on link "Recurring tasks (5)" at bounding box center [241, 65] width 57 height 17
